Goal: Task Accomplishment & Management: Manage account settings

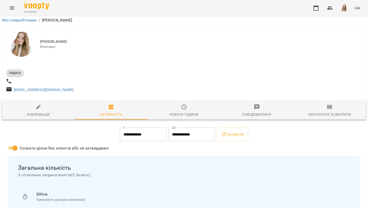
scroll to position [18, 0]
click at [12, 7] on icon "Menu" at bounding box center [12, 8] width 6 height 6
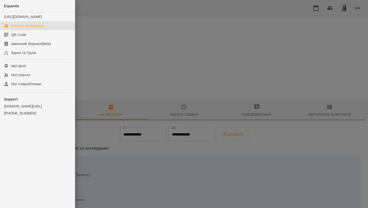
click at [34, 28] on div "Журнал відвідувань" at bounding box center [27, 25] width 33 height 5
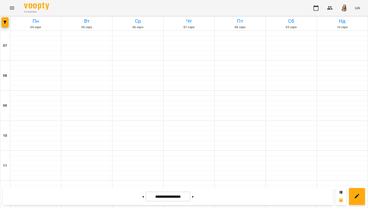
scroll to position [284, 0]
click at [193, 197] on button at bounding box center [192, 196] width 1 height 11
click at [193, 198] on button at bounding box center [192, 196] width 1 height 11
type input "**********"
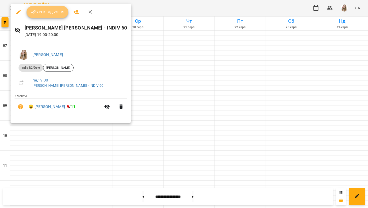
click at [45, 10] on span "Урок відбувся" at bounding box center [48, 12] width 34 height 6
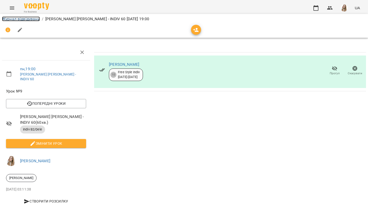
click at [32, 20] on link "Журнал відвідувань" at bounding box center [21, 19] width 38 height 5
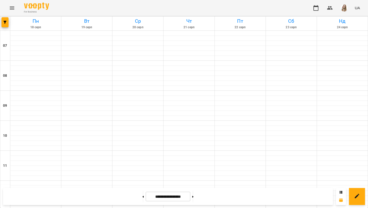
scroll to position [321, 0]
